Goal: Task Accomplishment & Management: Complete application form

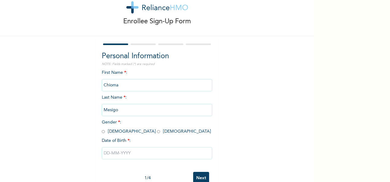
scroll to position [20, 0]
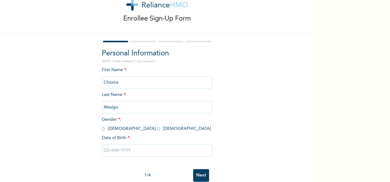
click at [157, 129] on input "radio" at bounding box center [158, 129] width 3 height 6
radio input "true"
click at [127, 152] on input "text" at bounding box center [157, 150] width 110 height 12
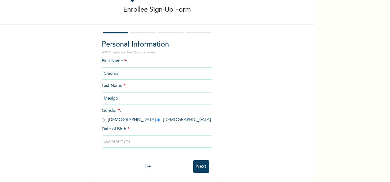
select select "7"
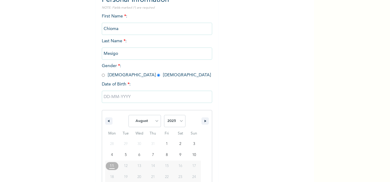
scroll to position [97, 0]
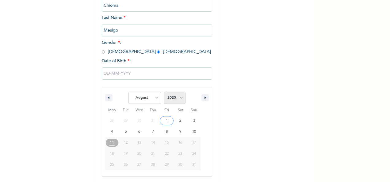
click at [178, 100] on select "2025 2024 2023 2022 2021 2020 2019 2018 2017 2016 2015 2014 2013 2012 2011 2010…" at bounding box center [174, 98] width 21 height 12
select select "1985"
click at [164, 92] on select "2025 2024 2023 2022 2021 2020 2019 2018 2017 2016 2015 2014 2013 2012 2011 2010…" at bounding box center [174, 98] width 21 height 12
click at [156, 99] on select "January February March April May June July August September October November De…" at bounding box center [145, 98] width 33 height 12
select select "5"
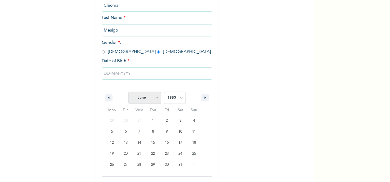
click at [129, 92] on select "January February March April May June July August September October November De…" at bounding box center [145, 98] width 33 height 12
type input "[DATE]"
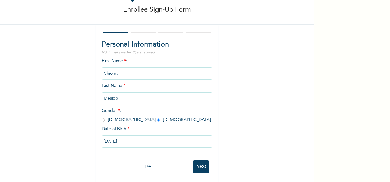
click at [199, 163] on input "Next" at bounding box center [201, 166] width 16 height 13
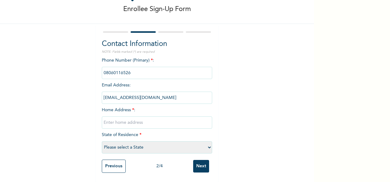
click at [139, 117] on input "text" at bounding box center [157, 123] width 110 height 12
type input "Ivy Luxuria Estate, [GEOGRAPHIC_DATA], [GEOGRAPHIC_DATA]"
click at [131, 141] on select "Please select a State [PERSON_NAME] (FCT) [PERSON_NAME] Ibom [GEOGRAPHIC_DATA] …" at bounding box center [157, 147] width 110 height 12
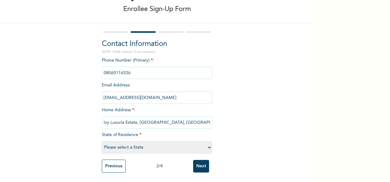
select select "25"
click at [102, 141] on select "Please select a State [PERSON_NAME] (FCT) [PERSON_NAME] Ibom [GEOGRAPHIC_DATA] …" at bounding box center [157, 147] width 110 height 12
click at [202, 119] on input "Ivy Luxuria Estate, [GEOGRAPHIC_DATA], [GEOGRAPHIC_DATA]" at bounding box center [157, 123] width 110 height 12
type input "Ivy Luxuria Estate, [GEOGRAPHIC_DATA]"
click at [200, 163] on input "Next" at bounding box center [201, 166] width 16 height 13
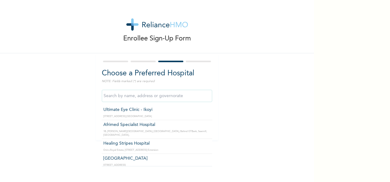
click at [125, 97] on input "text" at bounding box center [157, 96] width 110 height 12
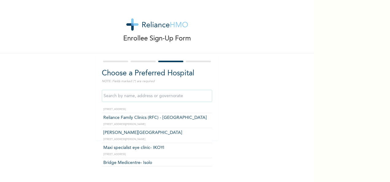
scroll to position [5136, 0]
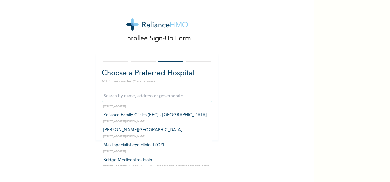
click at [199, 98] on input "text" at bounding box center [157, 96] width 110 height 12
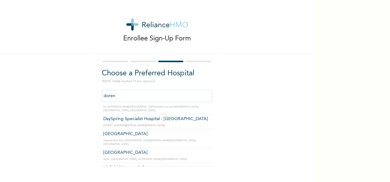
scroll to position [0, 0]
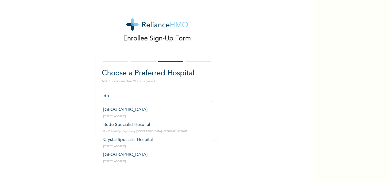
type input "d"
type input "p"
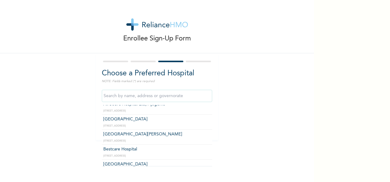
scroll to position [753, 0]
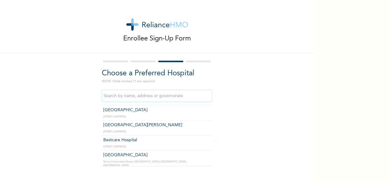
click at [171, 94] on input "text" at bounding box center [157, 96] width 110 height 12
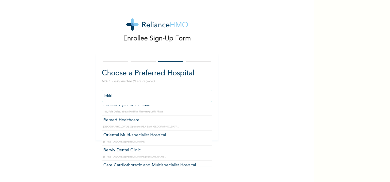
scroll to position [1855, 0]
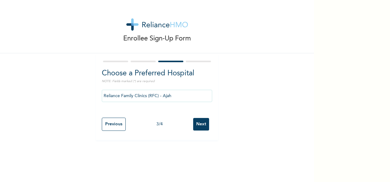
click at [193, 96] on input "Reliance Family Clinics (RFC) - Ajah" at bounding box center [157, 96] width 110 height 12
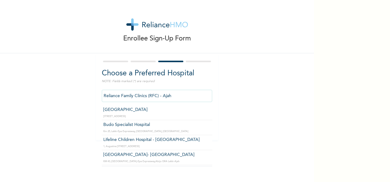
type input "Budo Specialist Hospital"
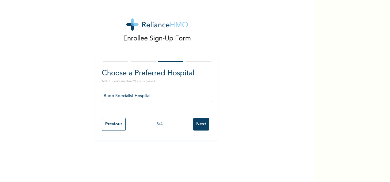
click at [201, 124] on input "Next" at bounding box center [201, 124] width 16 height 13
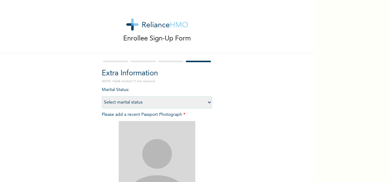
click at [198, 104] on select "Select marital status [DEMOGRAPHIC_DATA] Married [DEMOGRAPHIC_DATA] Widow/[DEMO…" at bounding box center [157, 102] width 110 height 12
select select "2"
click at [102, 96] on select "Select marital status [DEMOGRAPHIC_DATA] Married [DEMOGRAPHIC_DATA] Widow/[DEMO…" at bounding box center [157, 102] width 110 height 12
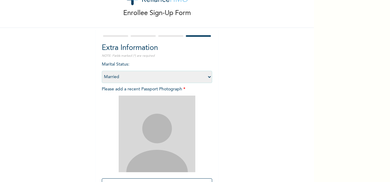
scroll to position [60, 0]
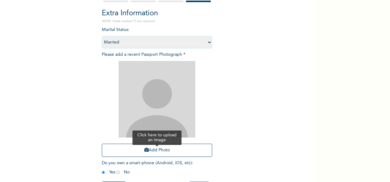
click at [171, 152] on button "Add Photo" at bounding box center [157, 150] width 110 height 13
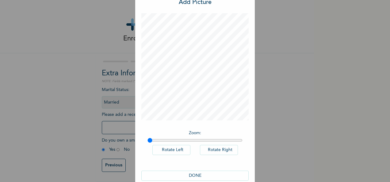
scroll to position [32, 0]
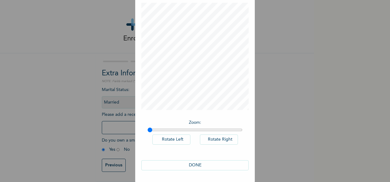
click at [225, 167] on button "DONE" at bounding box center [194, 165] width 107 height 10
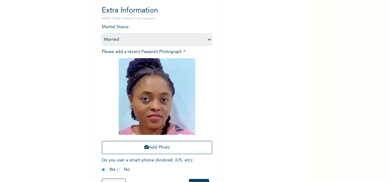
scroll to position [87, 0]
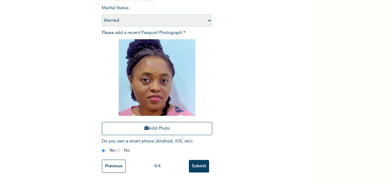
click at [198, 161] on input "Submit" at bounding box center [199, 166] width 20 height 13
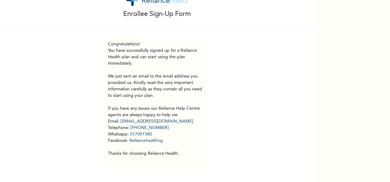
scroll to position [0, 0]
